Goal: Transaction & Acquisition: Subscribe to service/newsletter

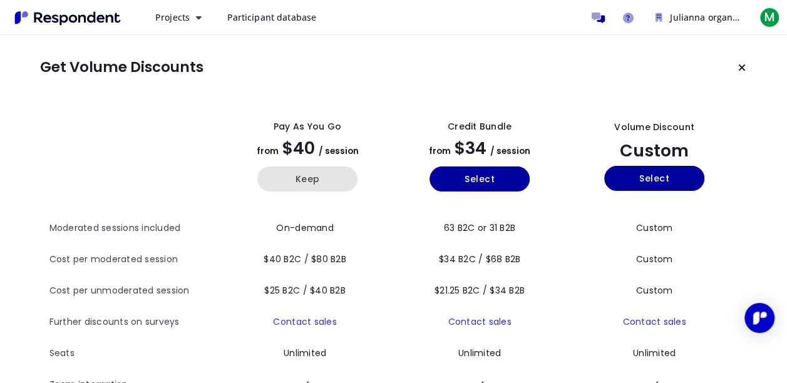
click at [318, 178] on button "Keep" at bounding box center [307, 179] width 100 height 25
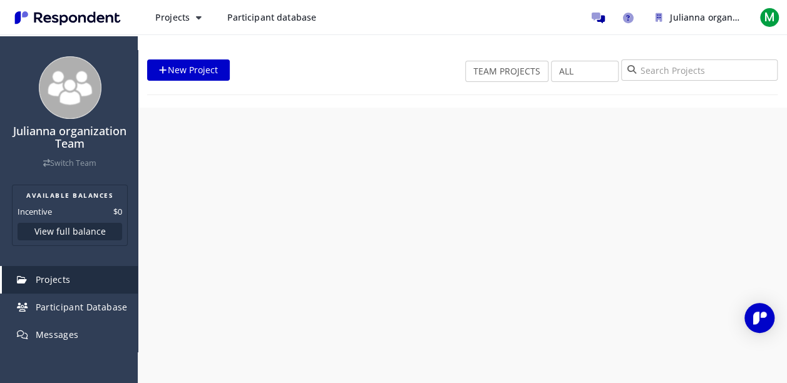
click at [318, 178] on div "Julianna organization Team Switch Team AVAILABLE BALANCES Incentive $0 View ful…" at bounding box center [393, 191] width 787 height 383
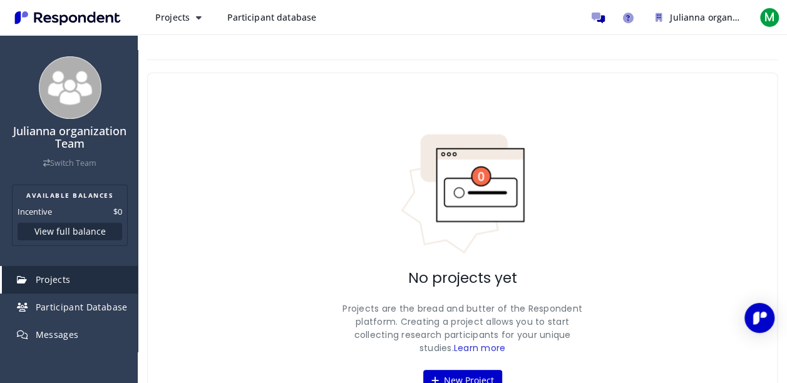
click at [318, 16] on link "Participant database" at bounding box center [272, 17] width 110 height 23
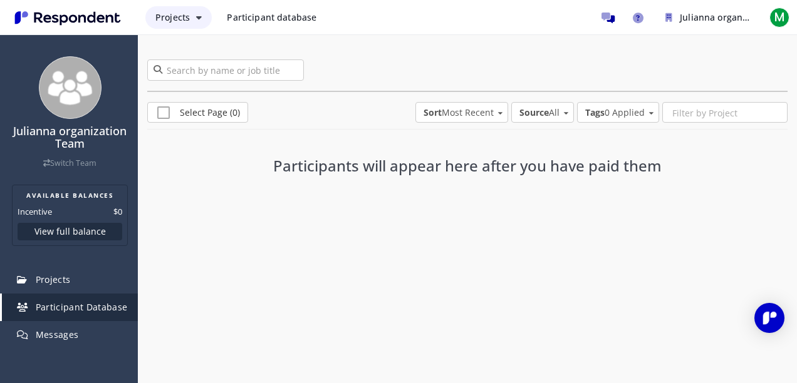
click at [190, 15] on button "Projects" at bounding box center [178, 17] width 66 height 23
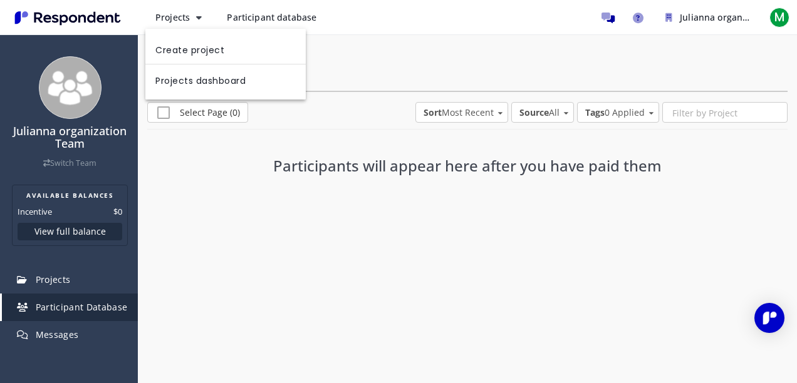
click at [606, 19] on md-backdrop at bounding box center [398, 191] width 797 height 383
click at [606, 19] on icon "Message participants" at bounding box center [607, 18] width 13 height 11
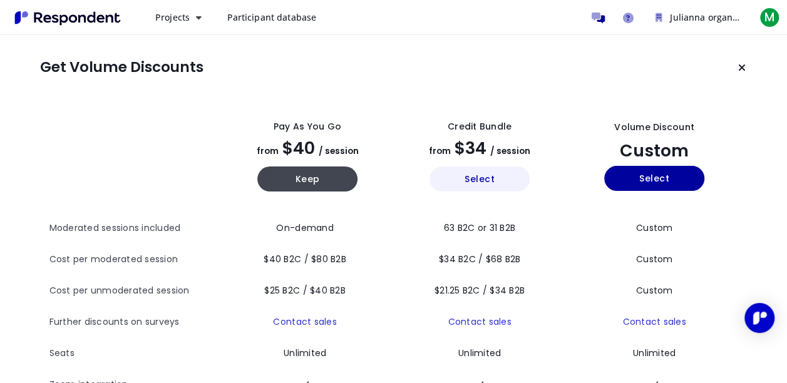
click at [487, 186] on button "Select" at bounding box center [480, 179] width 100 height 25
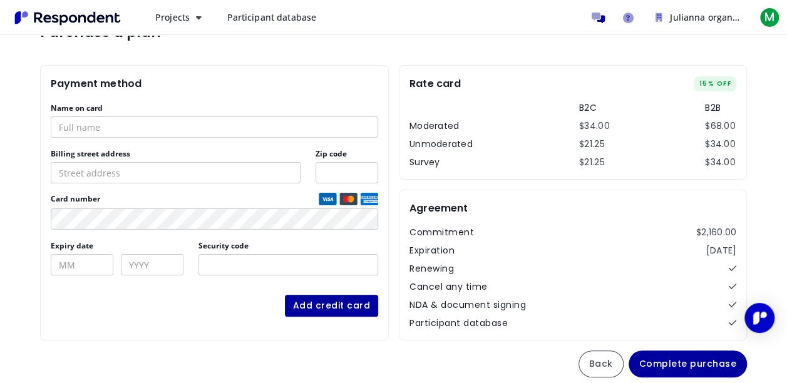
scroll to position [44, 0]
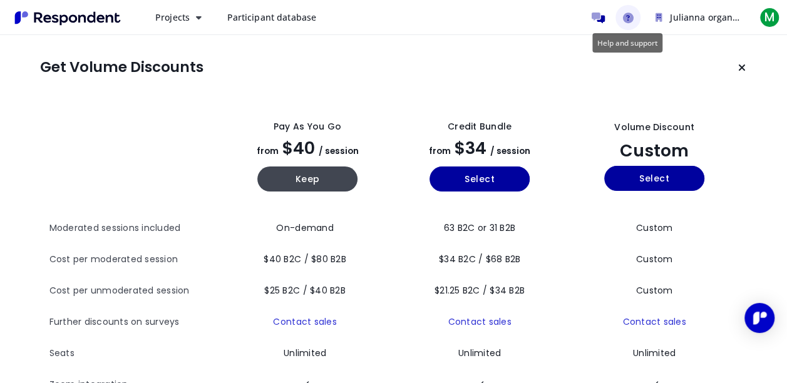
click at [628, 24] on link "Help and support" at bounding box center [628, 17] width 25 height 25
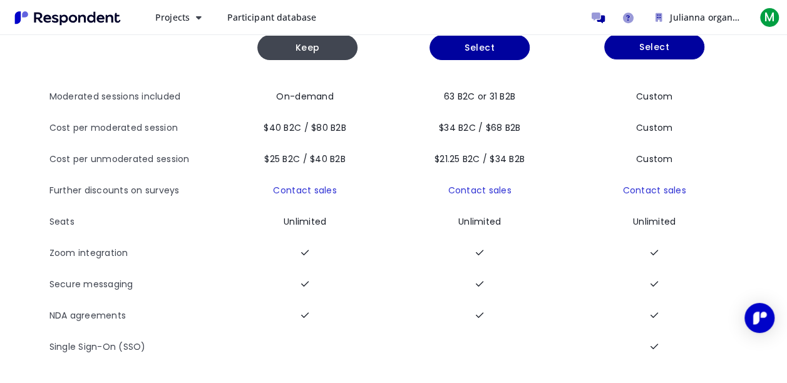
scroll to position [140, 0]
click at [758, 315] on img "Open Intercom Messenger" at bounding box center [760, 318] width 16 height 16
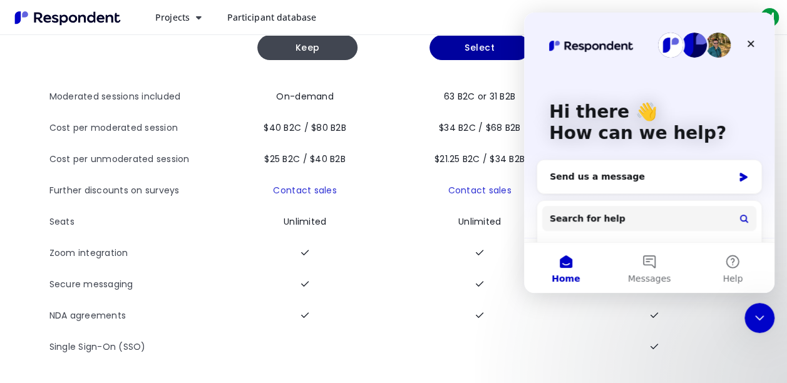
scroll to position [0, 0]
click at [625, 182] on div "Send us a message" at bounding box center [642, 176] width 184 height 13
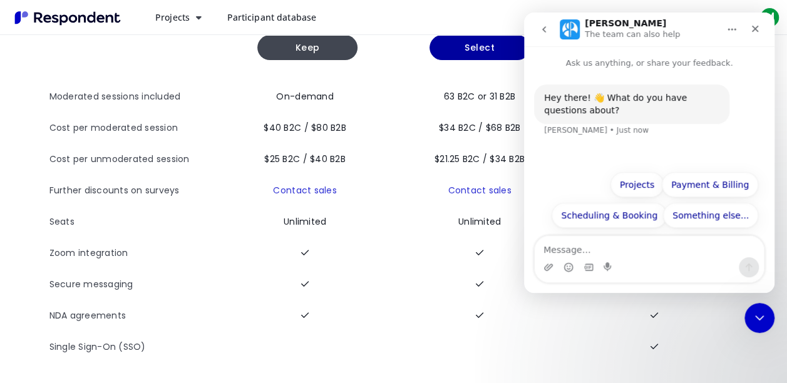
click at [584, 252] on textarea "Message…" at bounding box center [649, 246] width 229 height 21
click at [420, 332] on td at bounding box center [480, 347] width 172 height 31
click at [281, 21] on span "Participant database" at bounding box center [272, 17] width 90 height 12
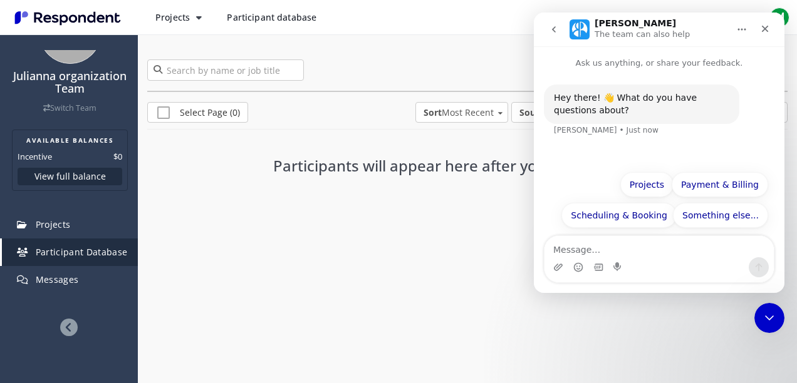
scroll to position [64, 0]
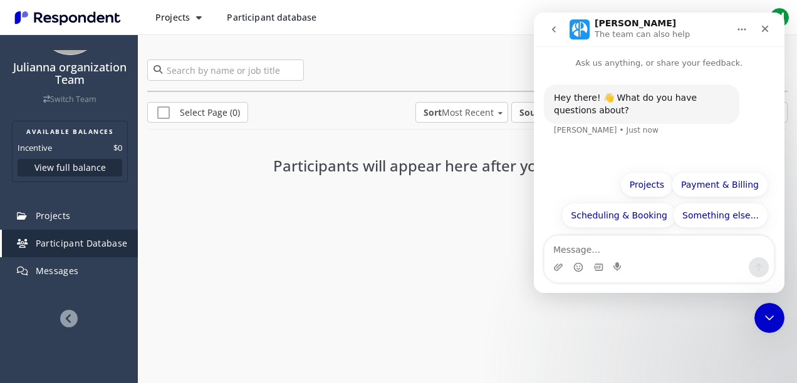
click at [268, 309] on div "Julianna organization Team Switch Team AVAILABLE BALANCES Incentive $0 View ful…" at bounding box center [398, 191] width 797 height 383
click at [767, 31] on icon "Close" at bounding box center [765, 29] width 7 height 7
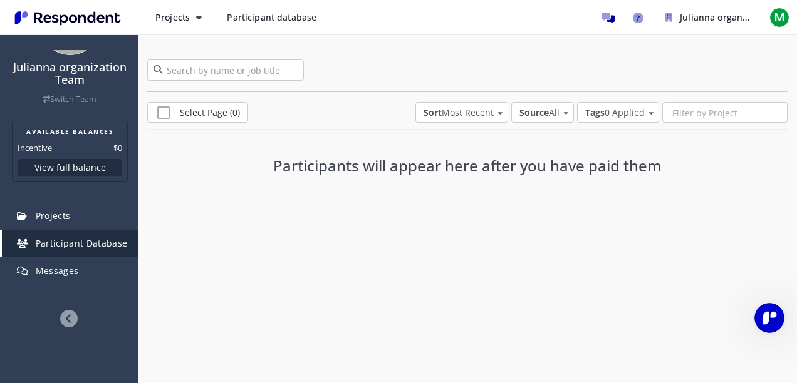
scroll to position [0, 0]
click at [777, 20] on span "M" at bounding box center [779, 18] width 20 height 20
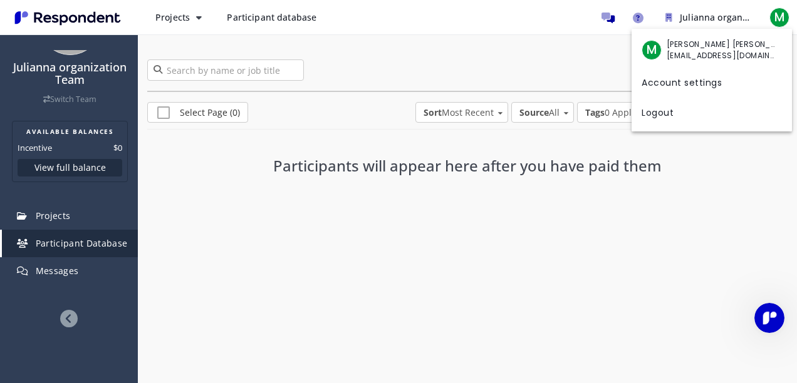
click at [297, 256] on md-backdrop at bounding box center [398, 191] width 797 height 383
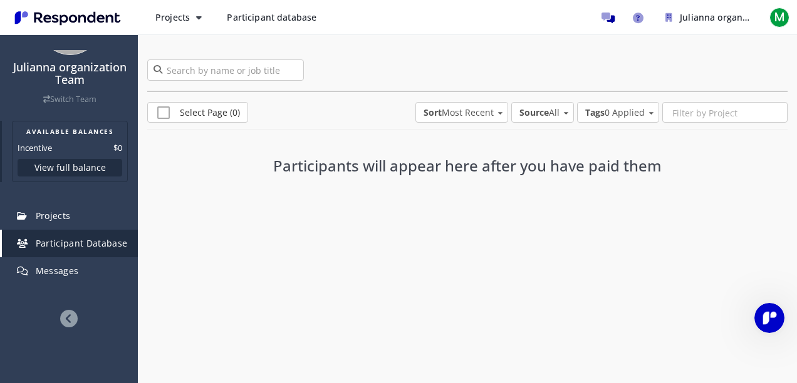
click at [71, 167] on button "View full balance" at bounding box center [70, 168] width 105 height 18
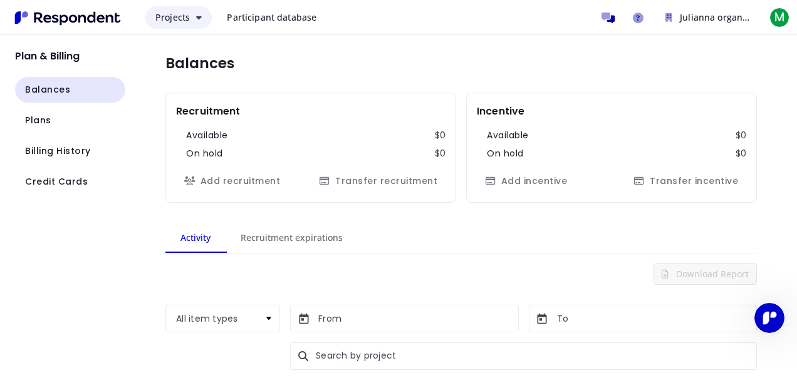
click at [177, 22] on span "Projects" at bounding box center [172, 17] width 34 height 12
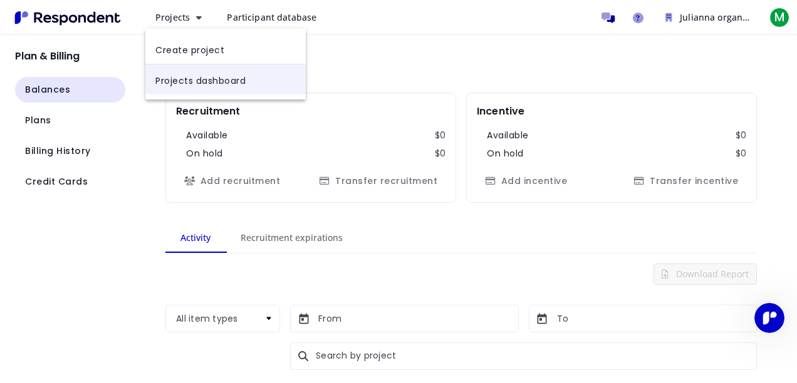
click at [190, 86] on link "Projects dashboard" at bounding box center [225, 80] width 160 height 30
